Goal: Find specific fact: Find specific fact

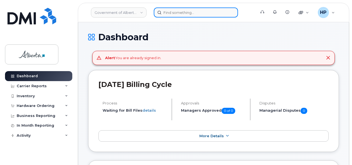
click at [164, 11] on input at bounding box center [196, 13] width 84 height 10
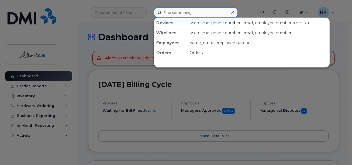
paste input "7802890505"
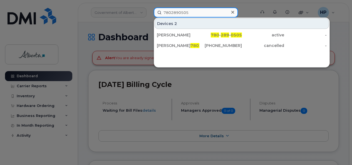
type input "7802890505"
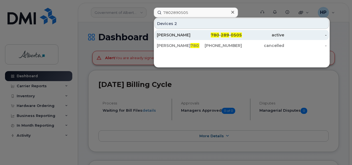
click at [175, 34] on div "[PERSON_NAME]" at bounding box center [178, 35] width 43 height 6
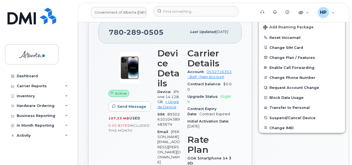
scroll to position [119, 0]
